Goal: Task Accomplishment & Management: Use online tool/utility

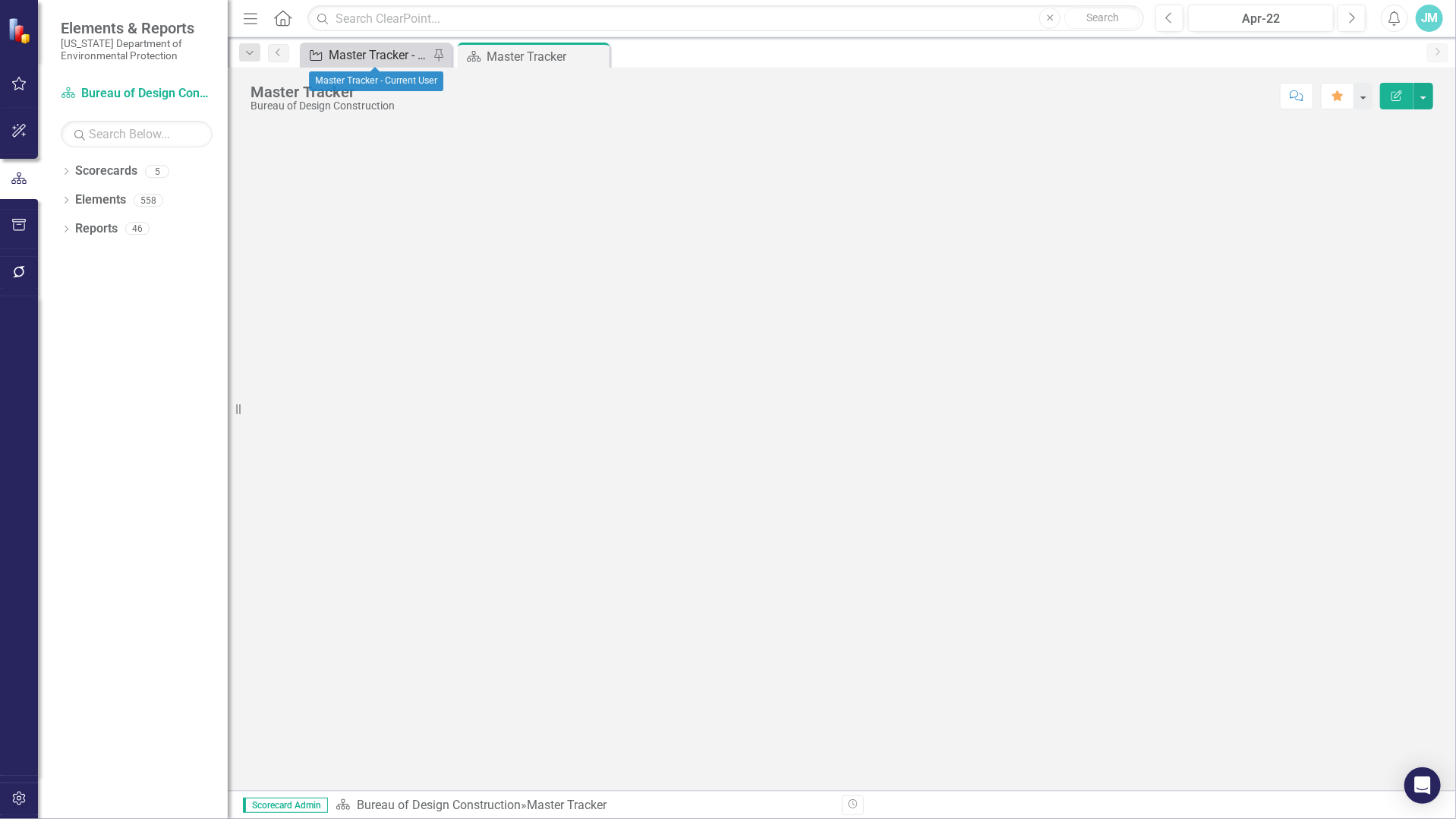
click at [375, 56] on div "Master Tracker - Current User" at bounding box center [378, 55] width 100 height 19
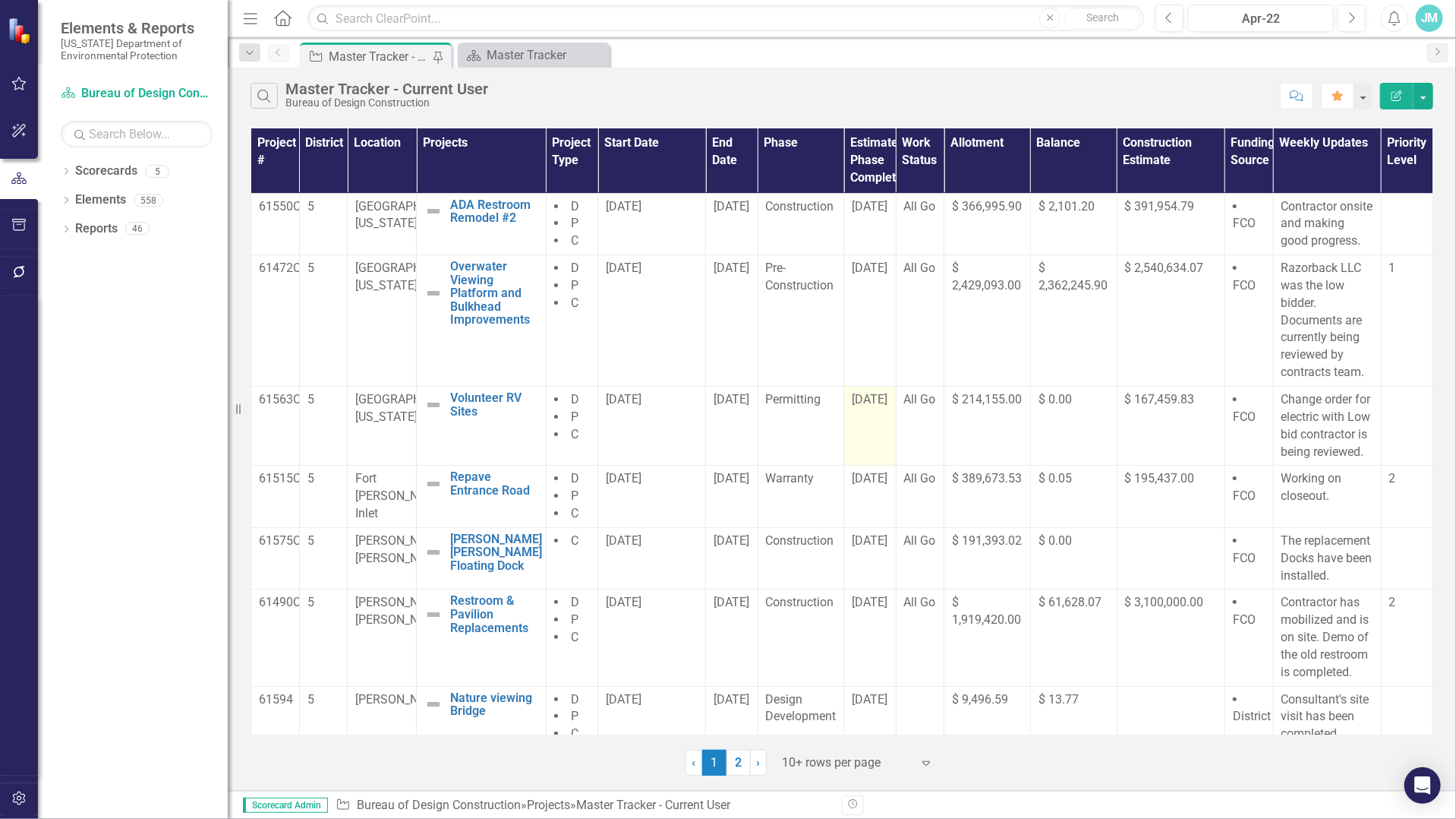
click at [875, 407] on span "[DATE]" at bounding box center [869, 398] width 35 height 14
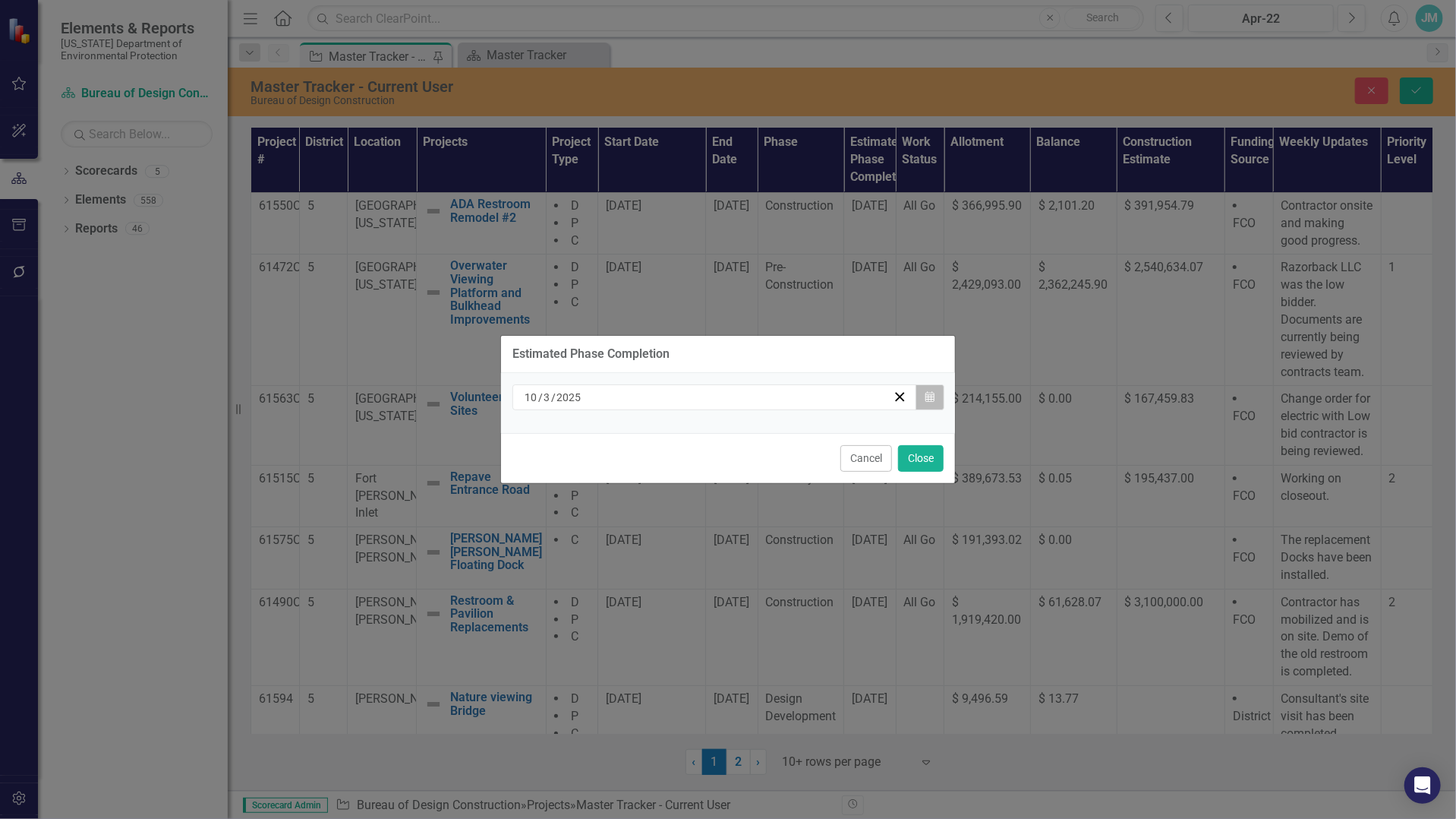
click at [930, 392] on icon "button" at bounding box center [930, 396] width 9 height 11
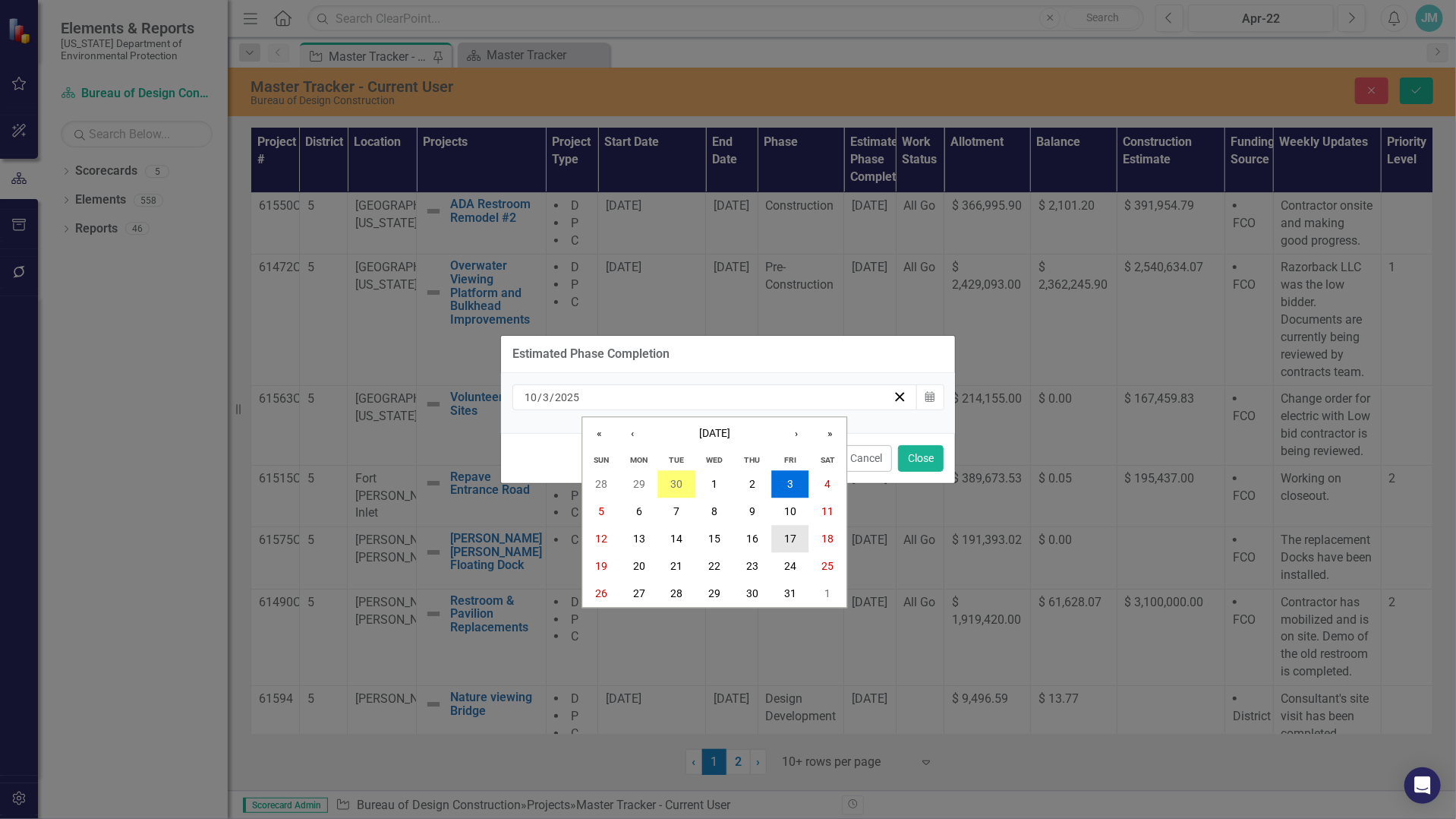
click at [790, 543] on abbr "17" at bounding box center [790, 539] width 12 height 12
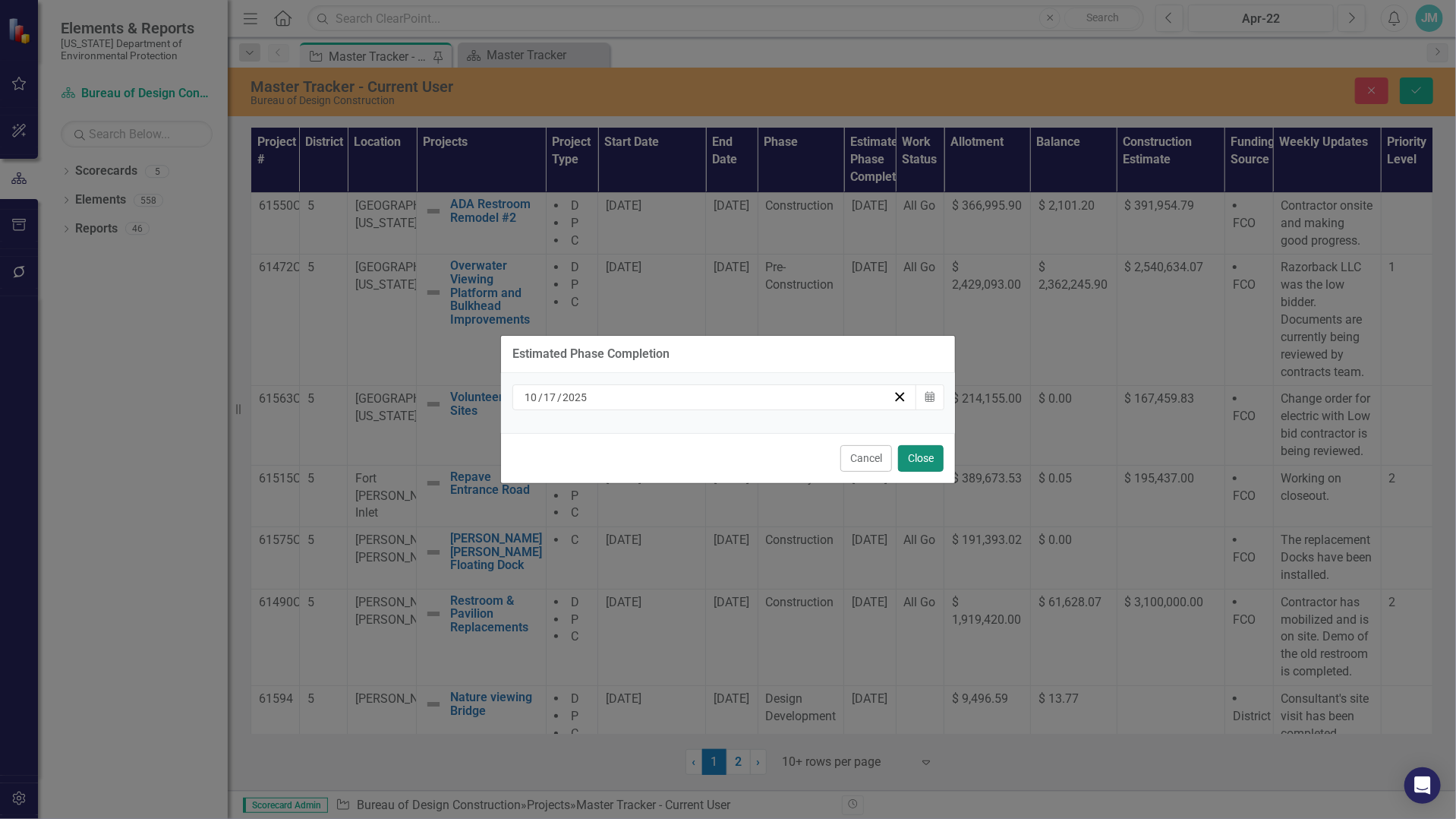
click at [919, 458] on button "Close" at bounding box center [920, 459] width 45 height 27
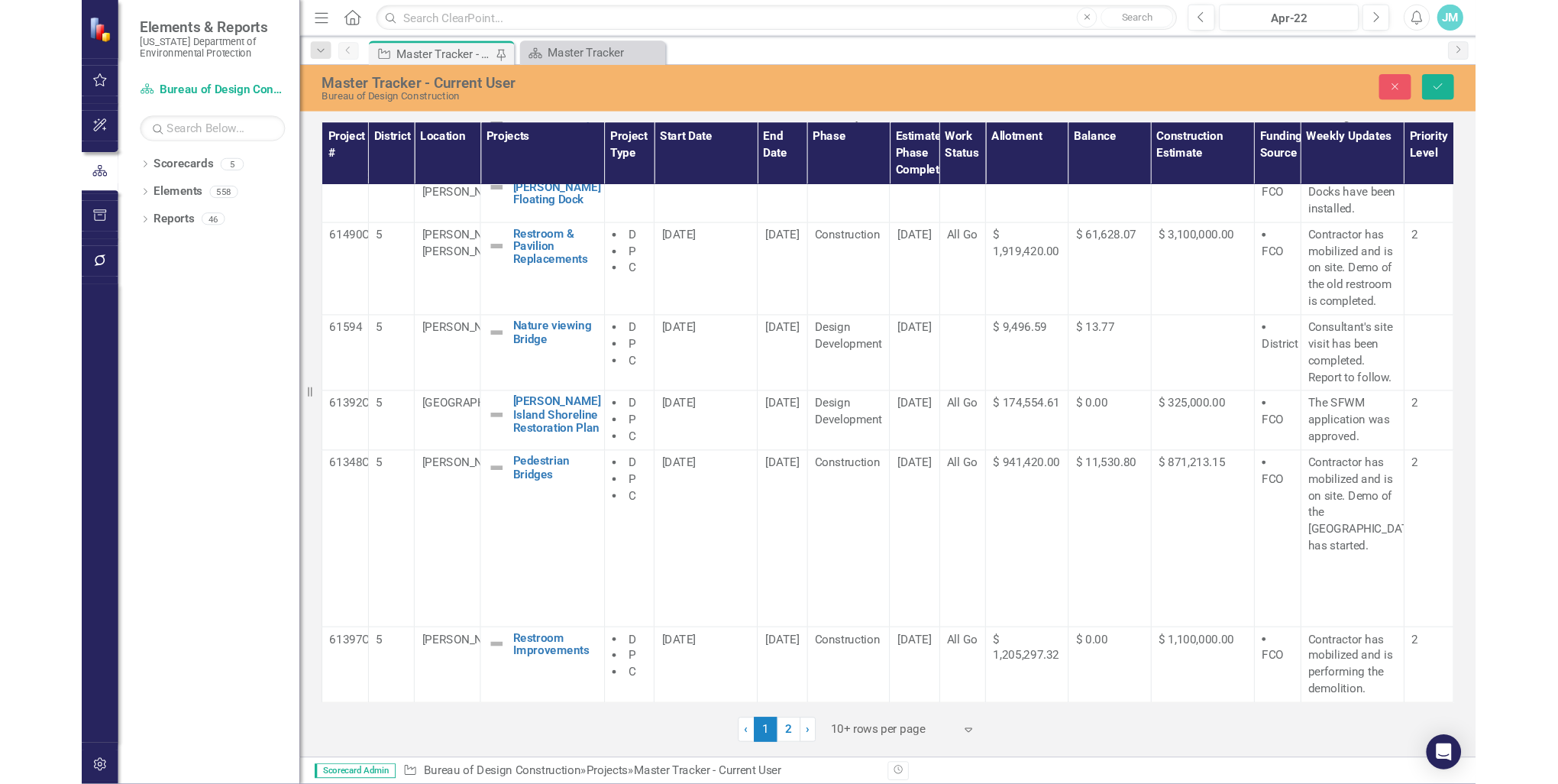
scroll to position [362, 0]
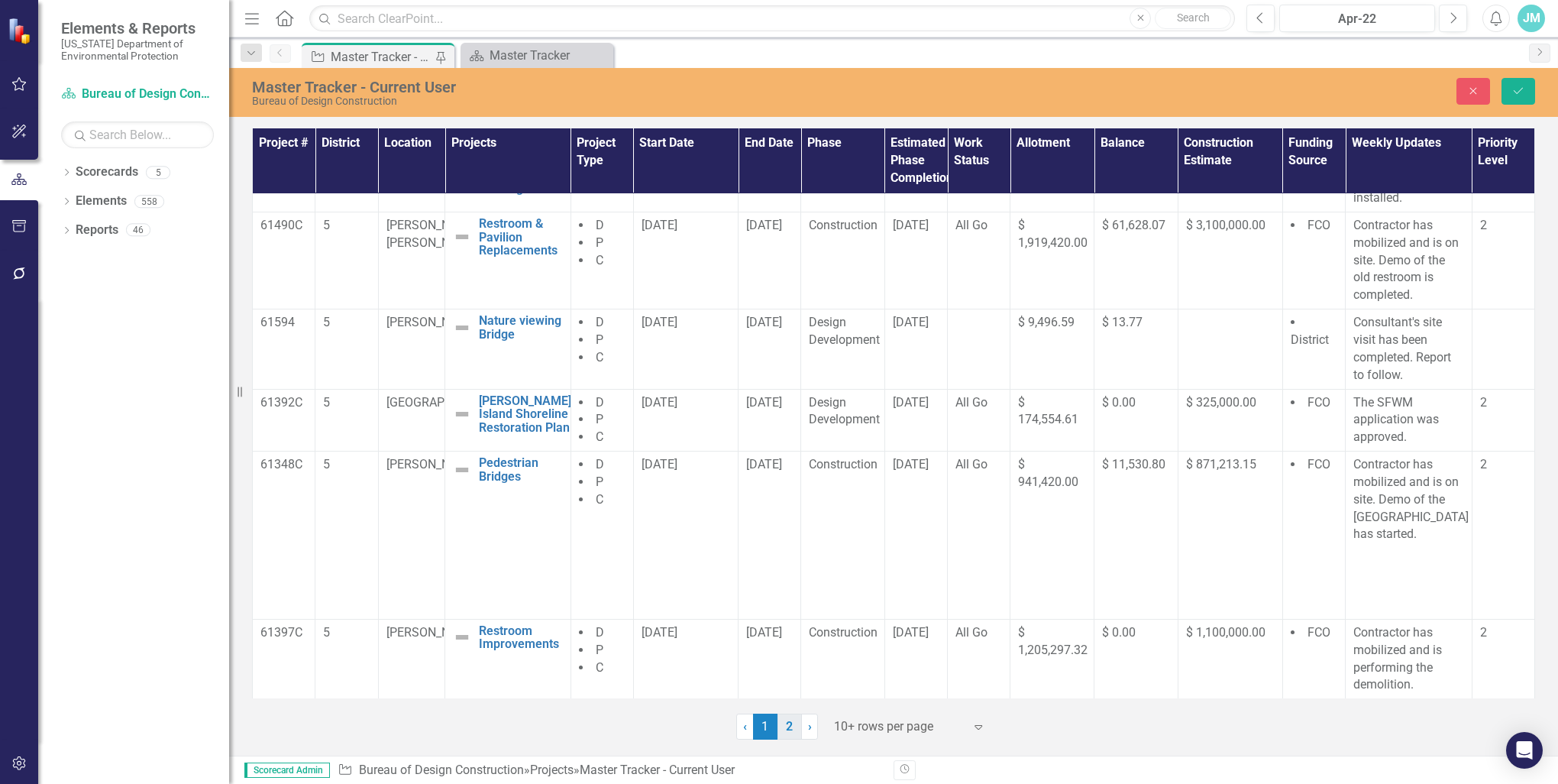
click at [793, 726] on link "2" at bounding box center [789, 726] width 25 height 26
click at [1464, 83] on button "Save" at bounding box center [1518, 91] width 34 height 27
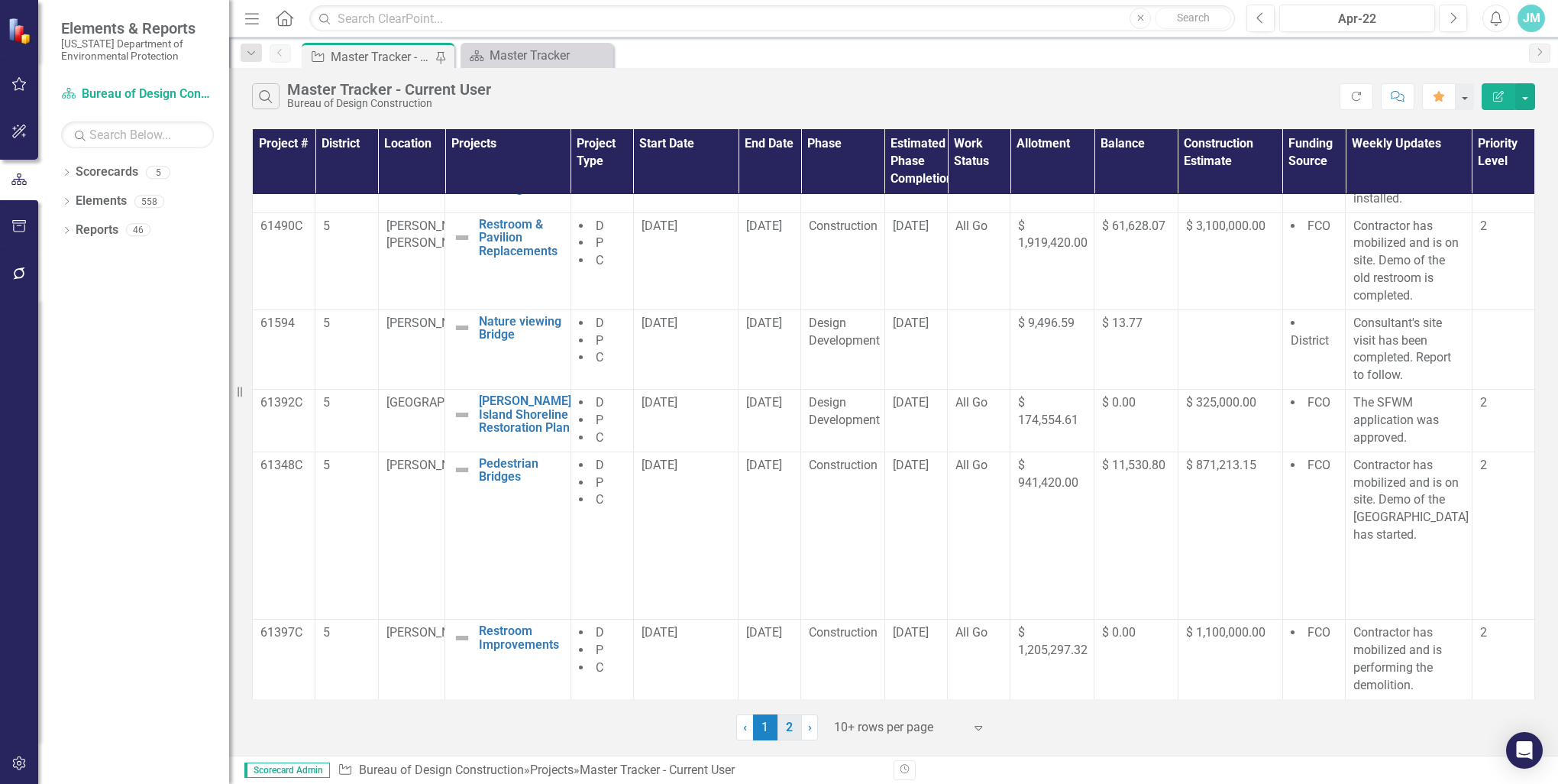
click at [788, 728] on link "2" at bounding box center [789, 727] width 25 height 26
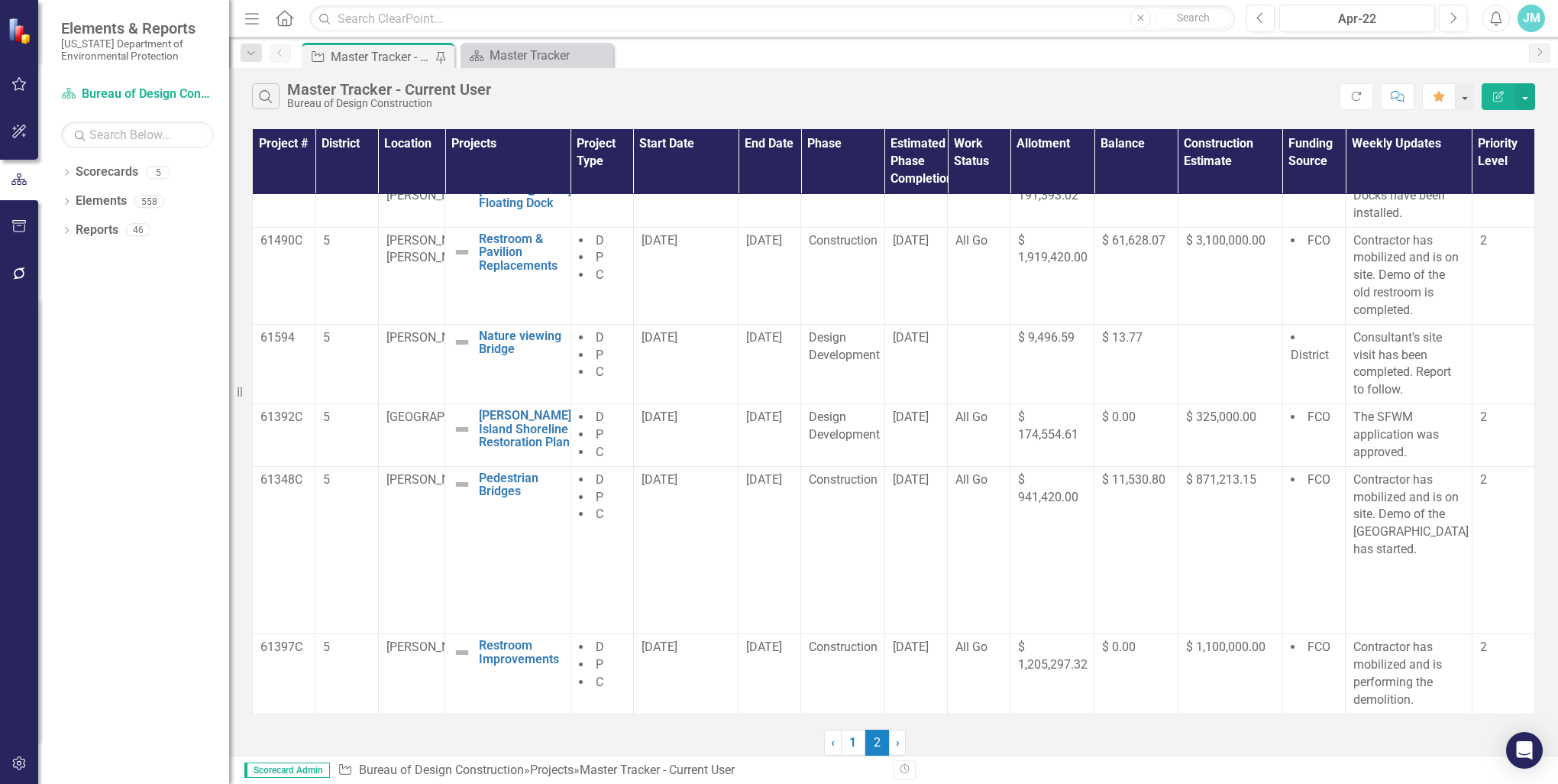
scroll to position [0, 0]
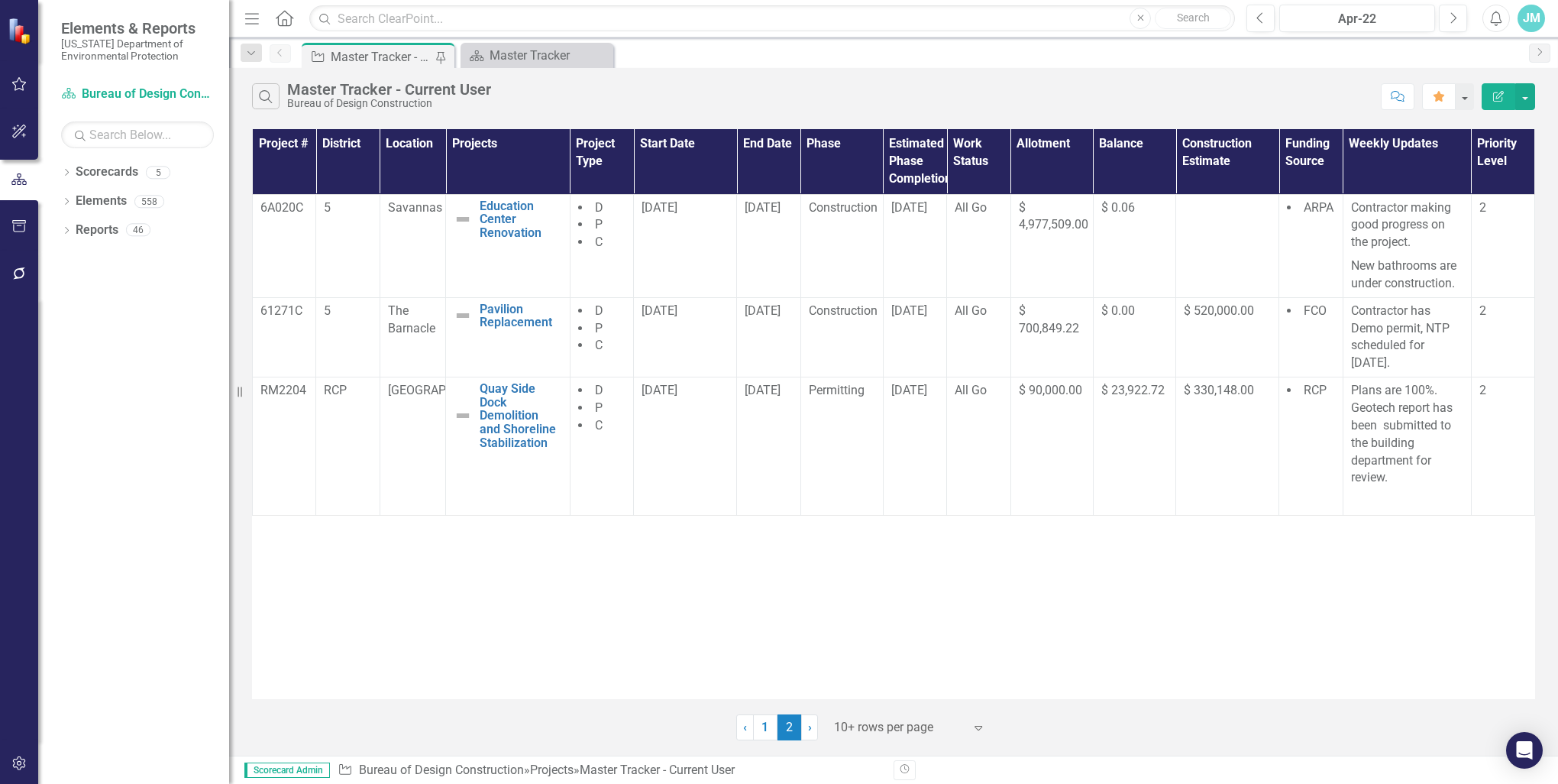
click at [1198, 664] on div "Project # District Location Projects Project Type Start Date End Date Phase Est…" at bounding box center [893, 414] width 1283 height 569
